Goal: Transaction & Acquisition: Book appointment/travel/reservation

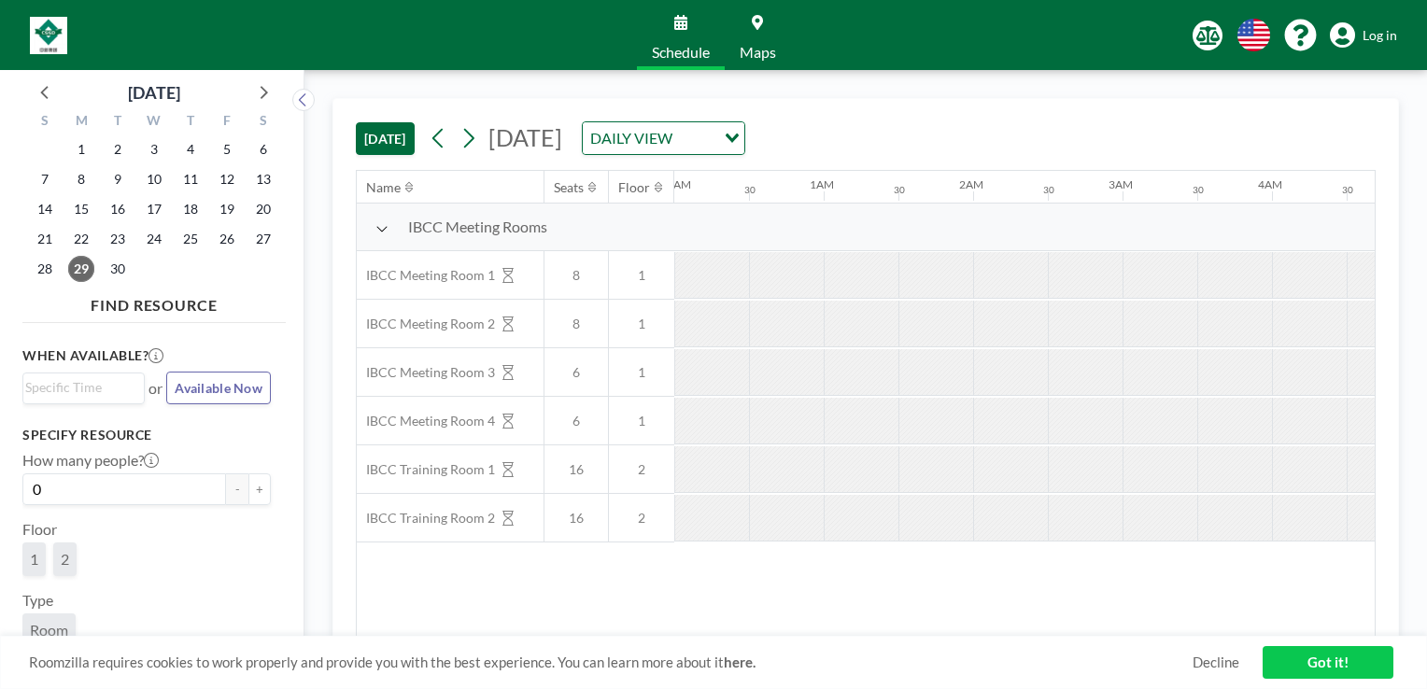
scroll to position [0, 2092]
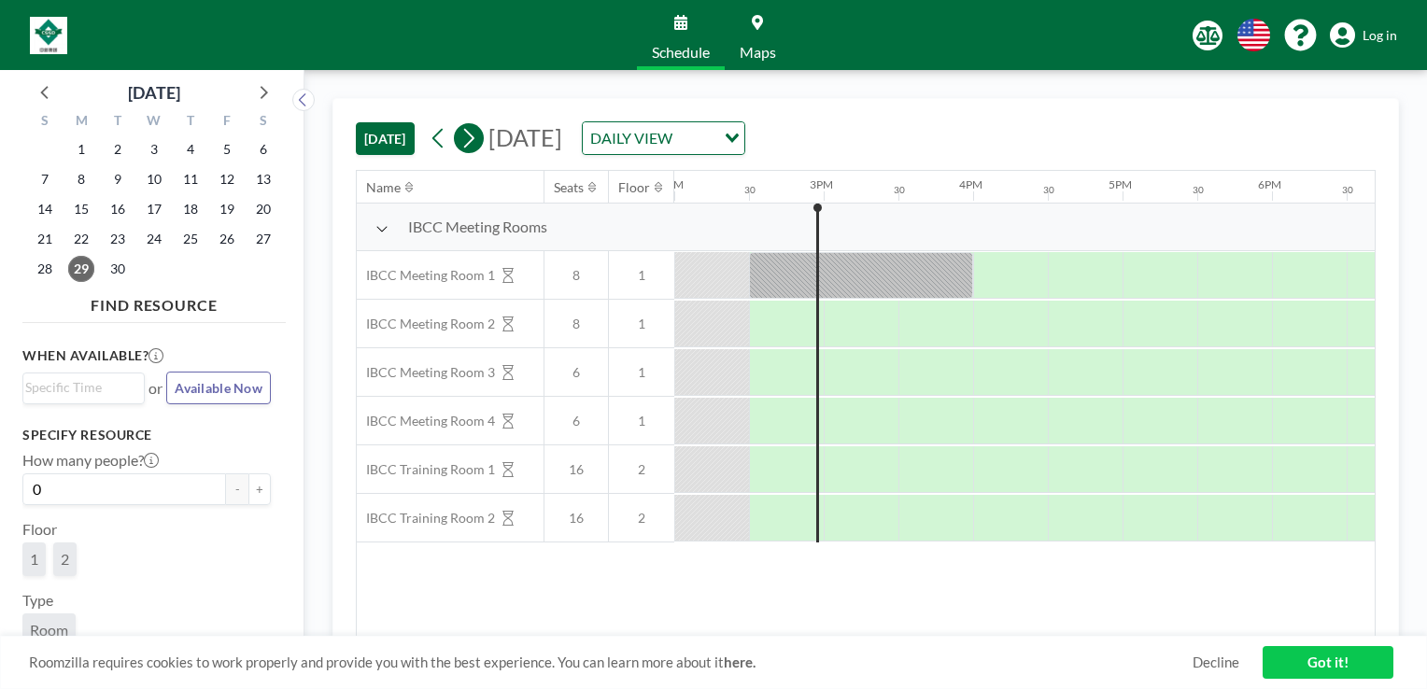
click at [482, 144] on button at bounding box center [469, 138] width 30 height 30
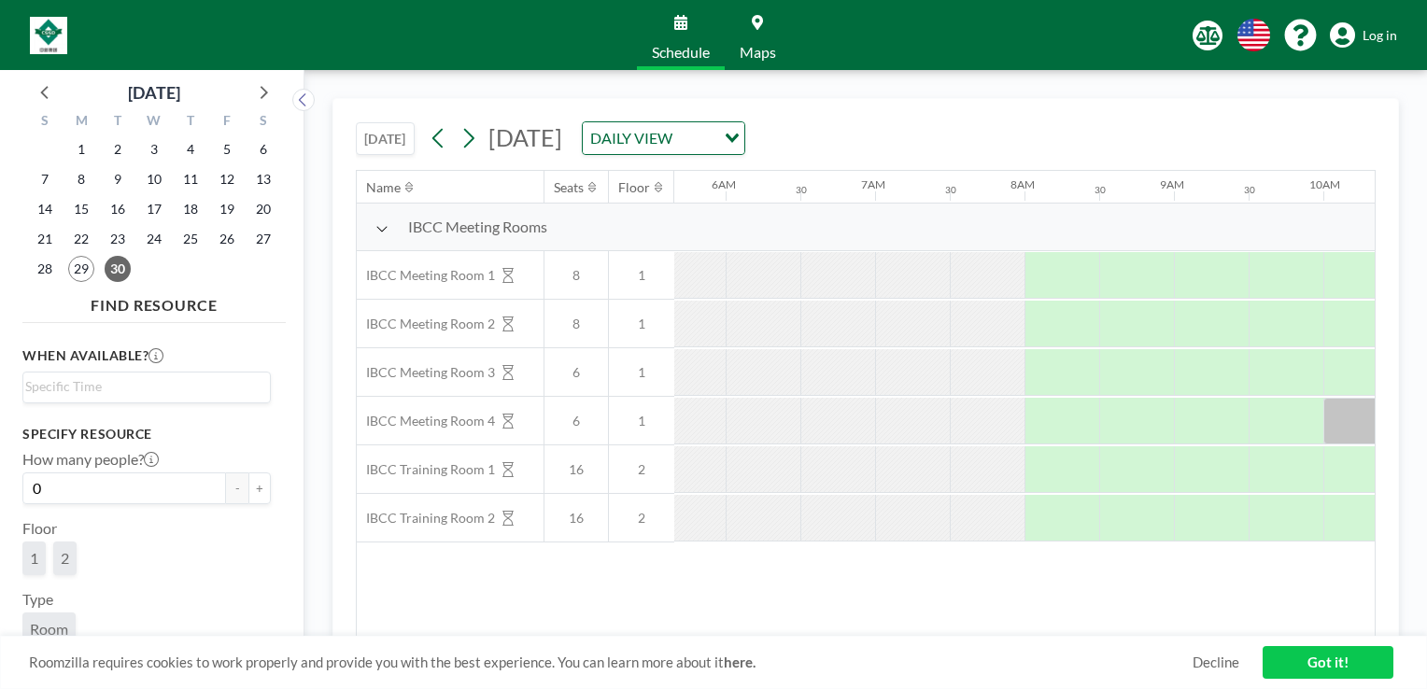
scroll to position [0, 1196]
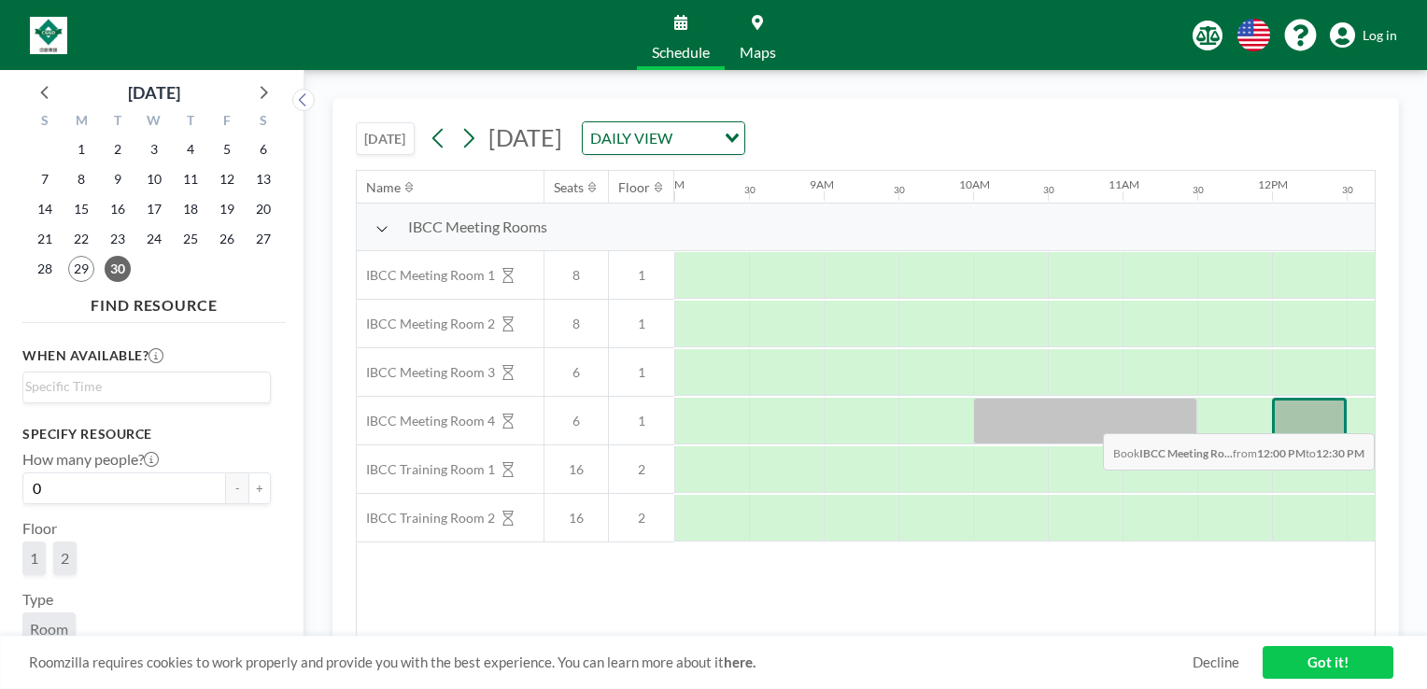
click at [1289, 418] on div at bounding box center [1309, 421] width 75 height 47
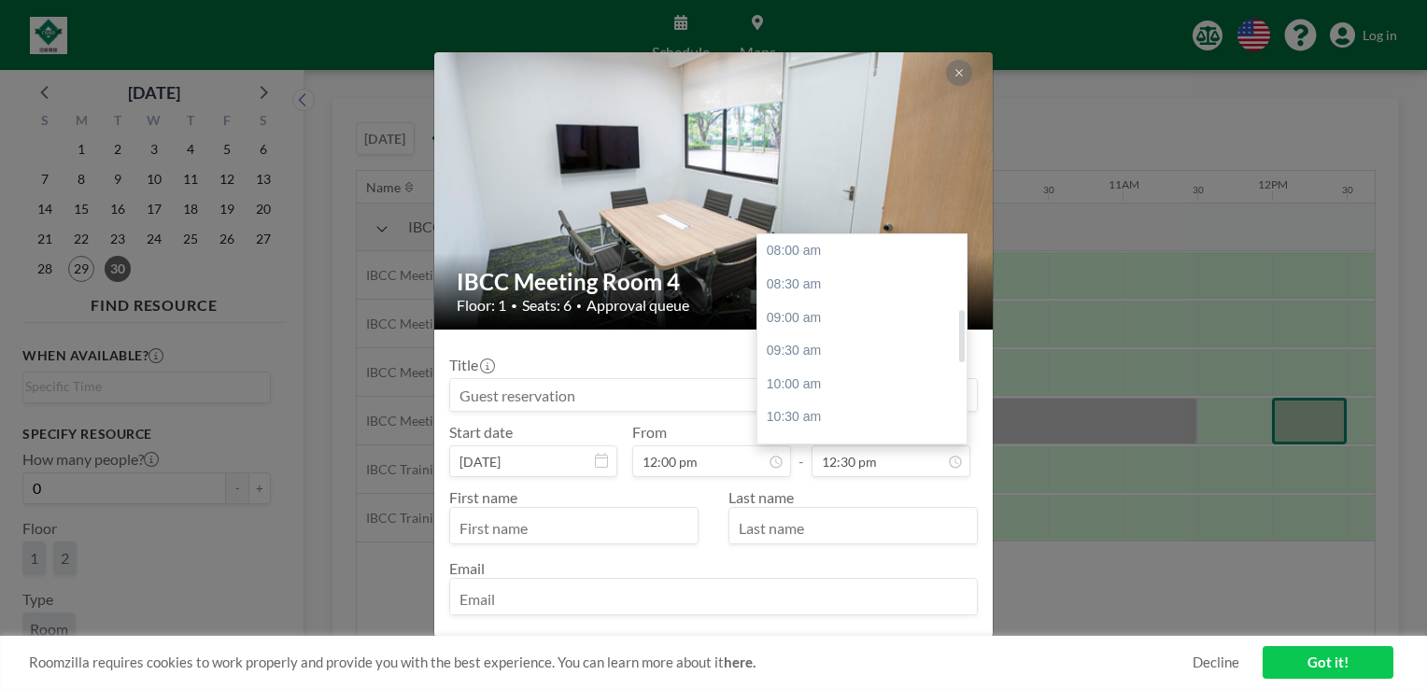
scroll to position [299, 0]
click at [833, 316] on div "01:30 pm" at bounding box center [867, 319] width 219 height 34
type input "01:30 pm"
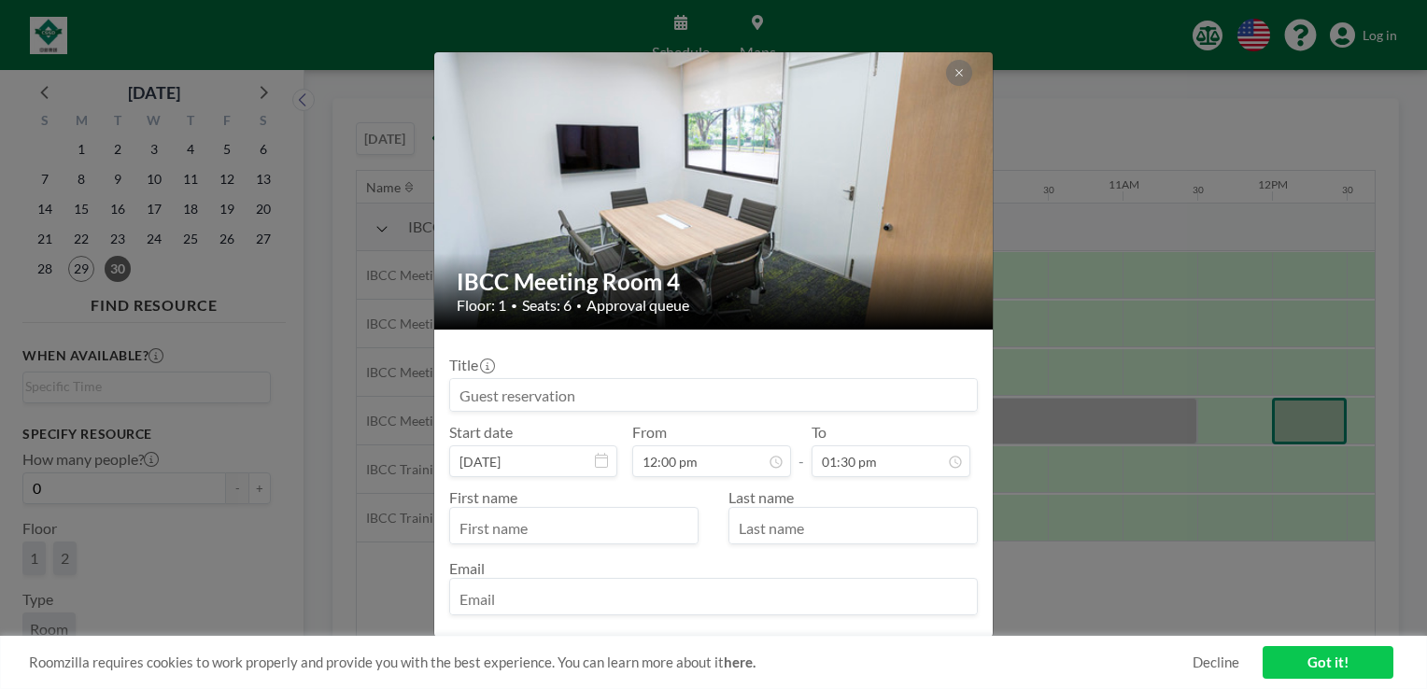
click at [662, 386] on input at bounding box center [713, 395] width 527 height 32
type input "Reserved by [PERSON_NAME]"
click at [610, 527] on input "text" at bounding box center [574, 528] width 248 height 32
type input "[PERSON_NAME]"
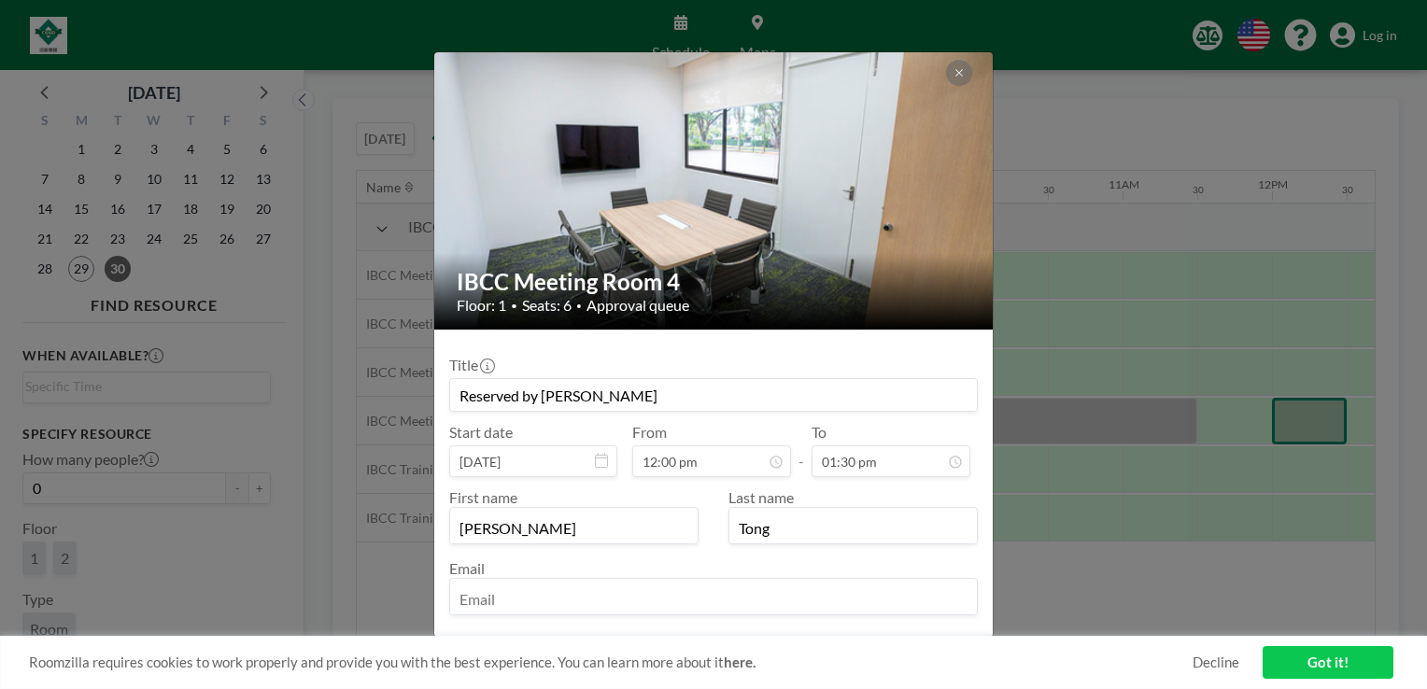
type input "Tong"
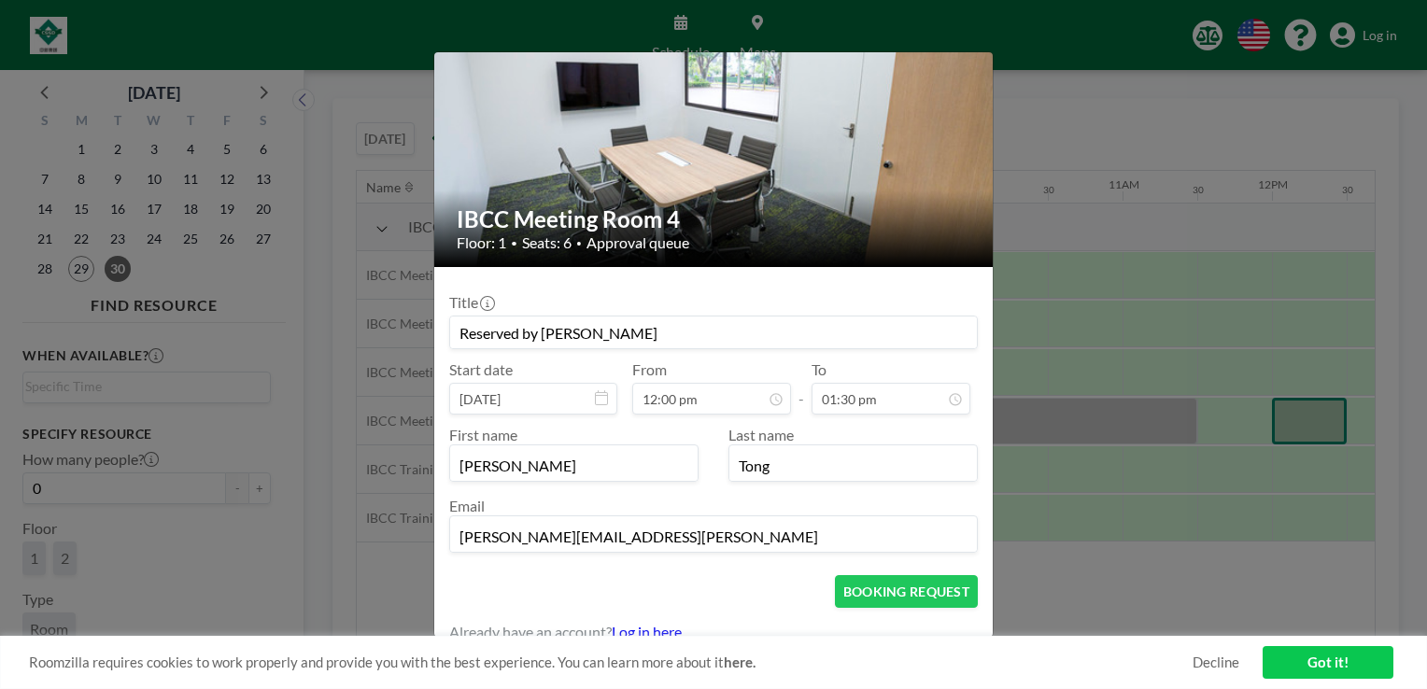
scroll to position [79, 0]
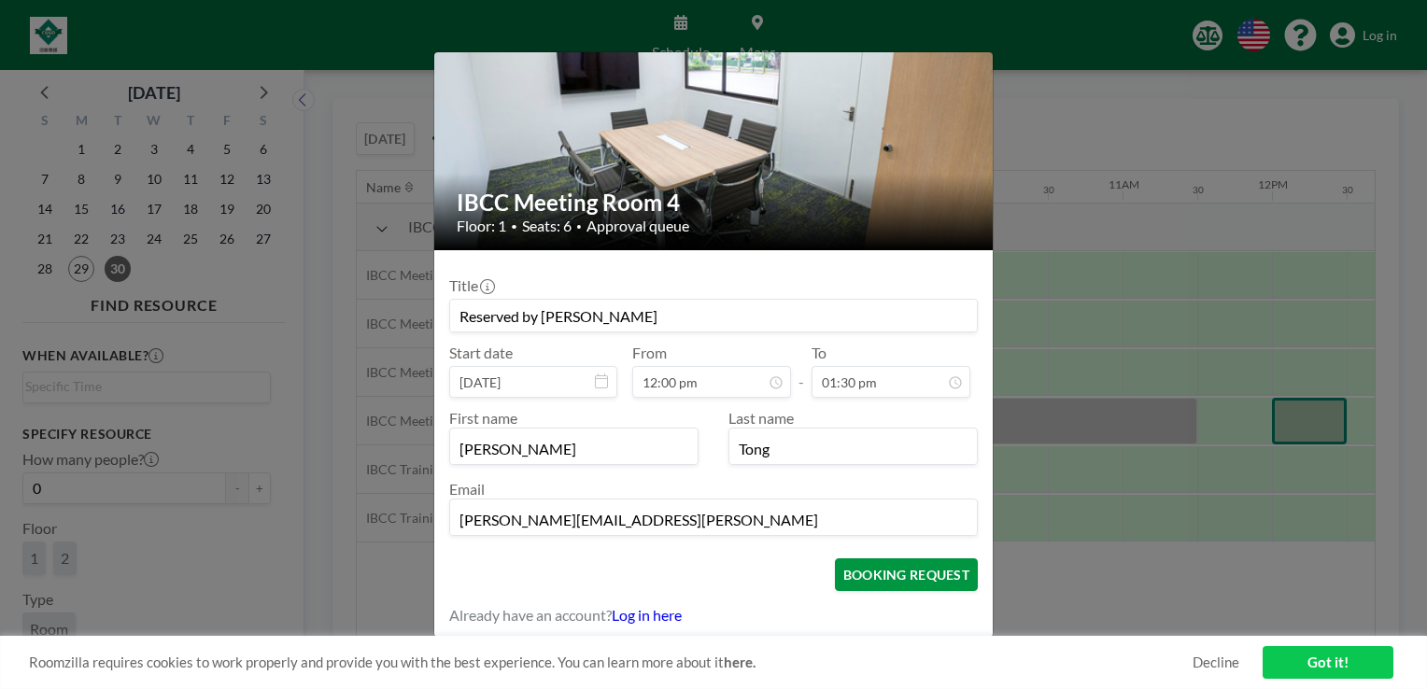
type input "[PERSON_NAME][EMAIL_ADDRESS][PERSON_NAME]"
click at [933, 580] on button "BOOKING REQUEST" at bounding box center [906, 575] width 143 height 33
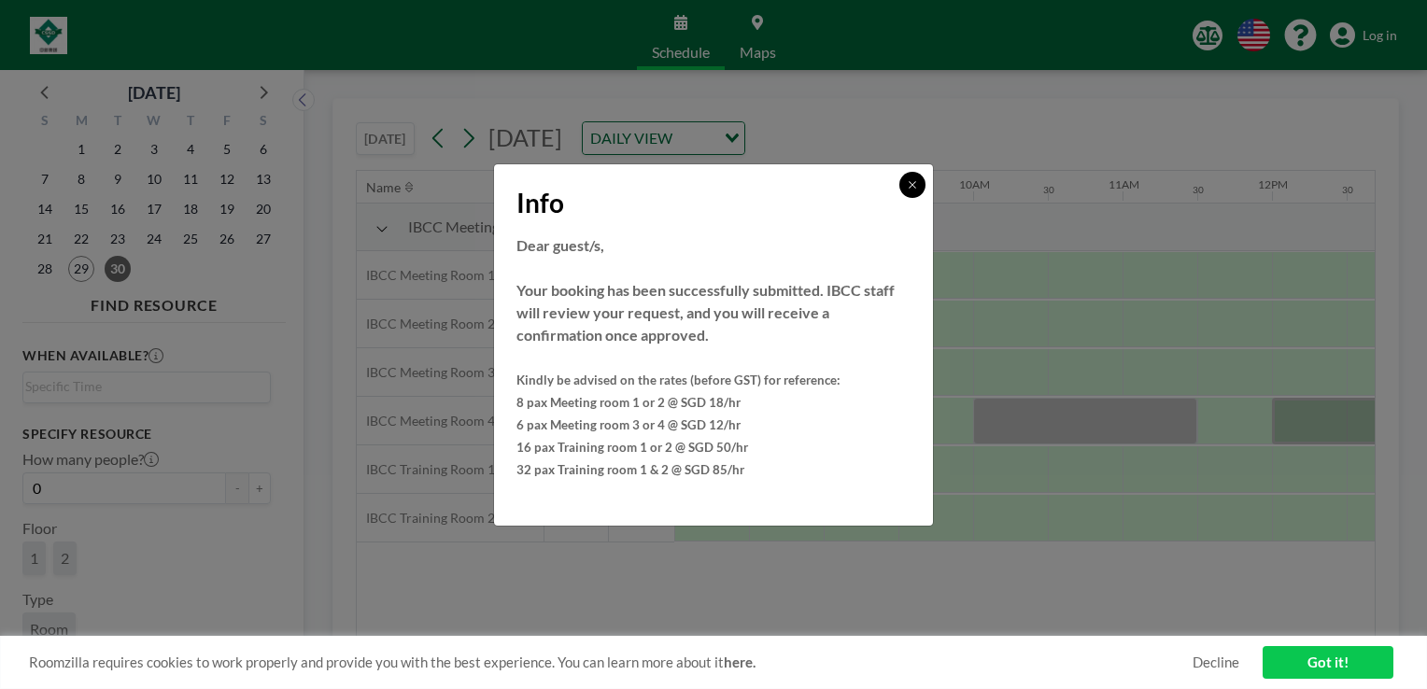
click at [912, 188] on icon at bounding box center [912, 184] width 11 height 11
